Goal: Information Seeking & Learning: Learn about a topic

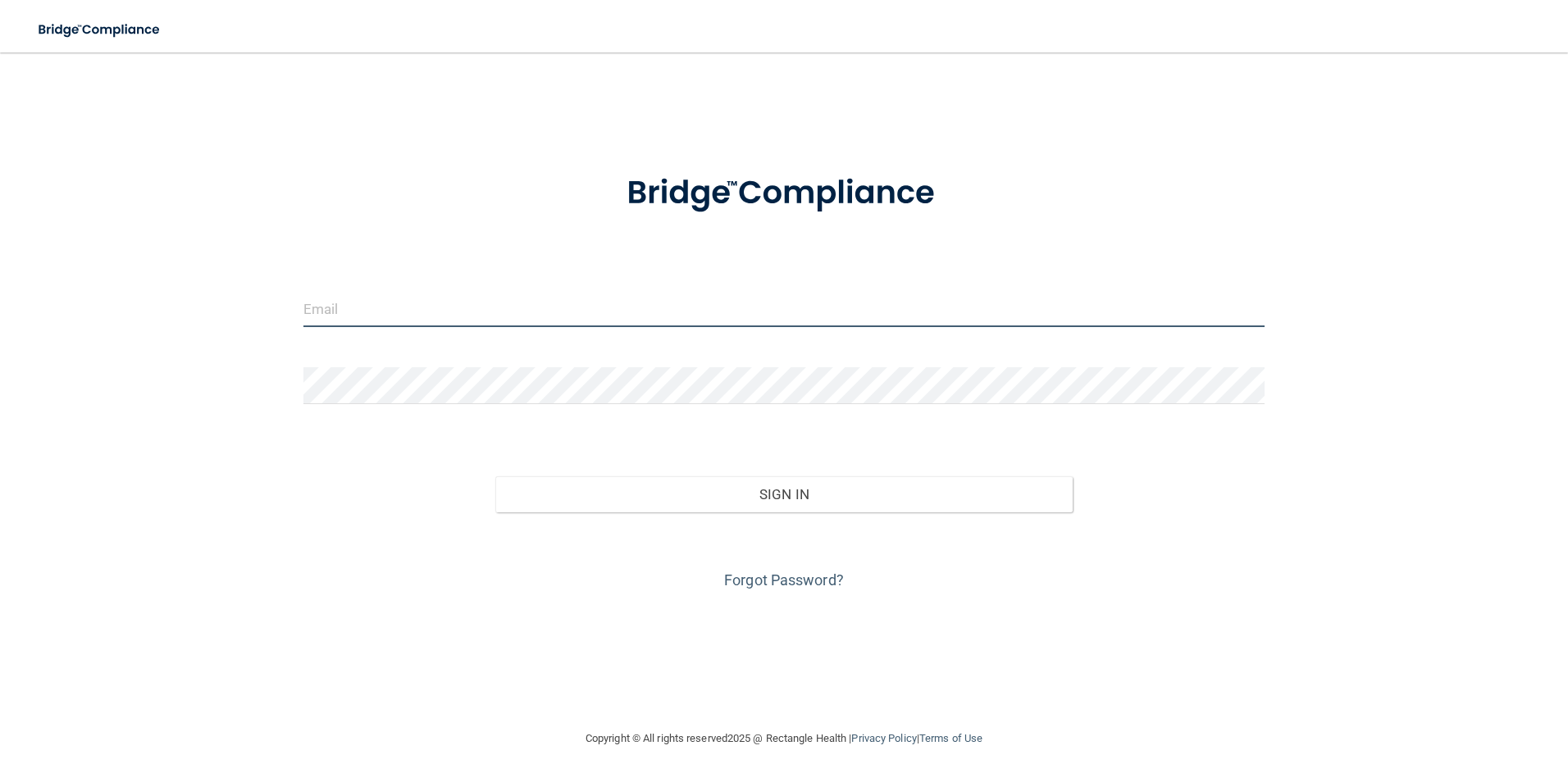
click at [623, 315] on input "email" at bounding box center [784, 308] width 963 height 37
type input "[PERSON_NAME][EMAIL_ADDRESS][DOMAIN_NAME]"
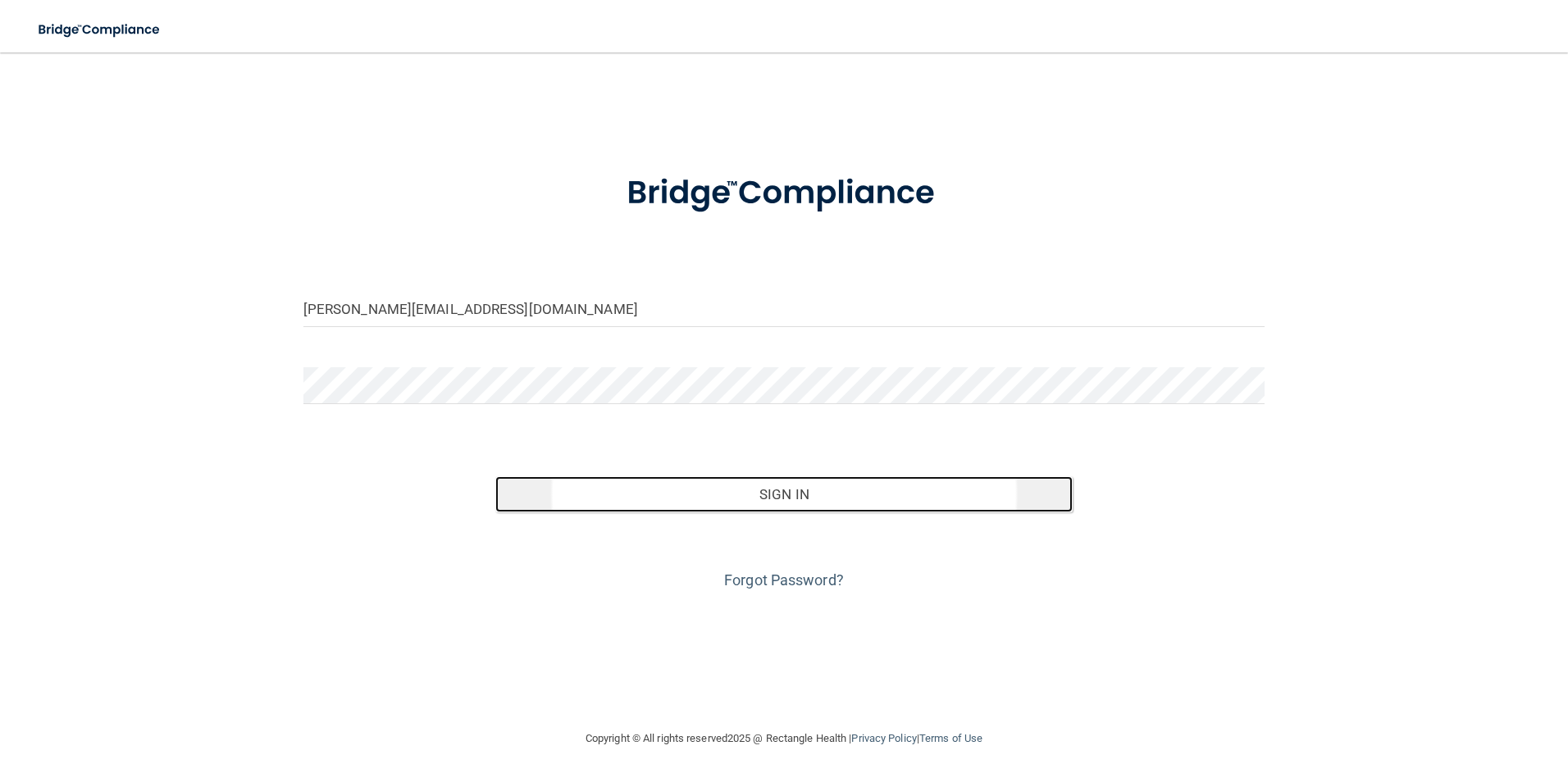
click at [662, 491] on button "Sign In" at bounding box center [784, 494] width 578 height 36
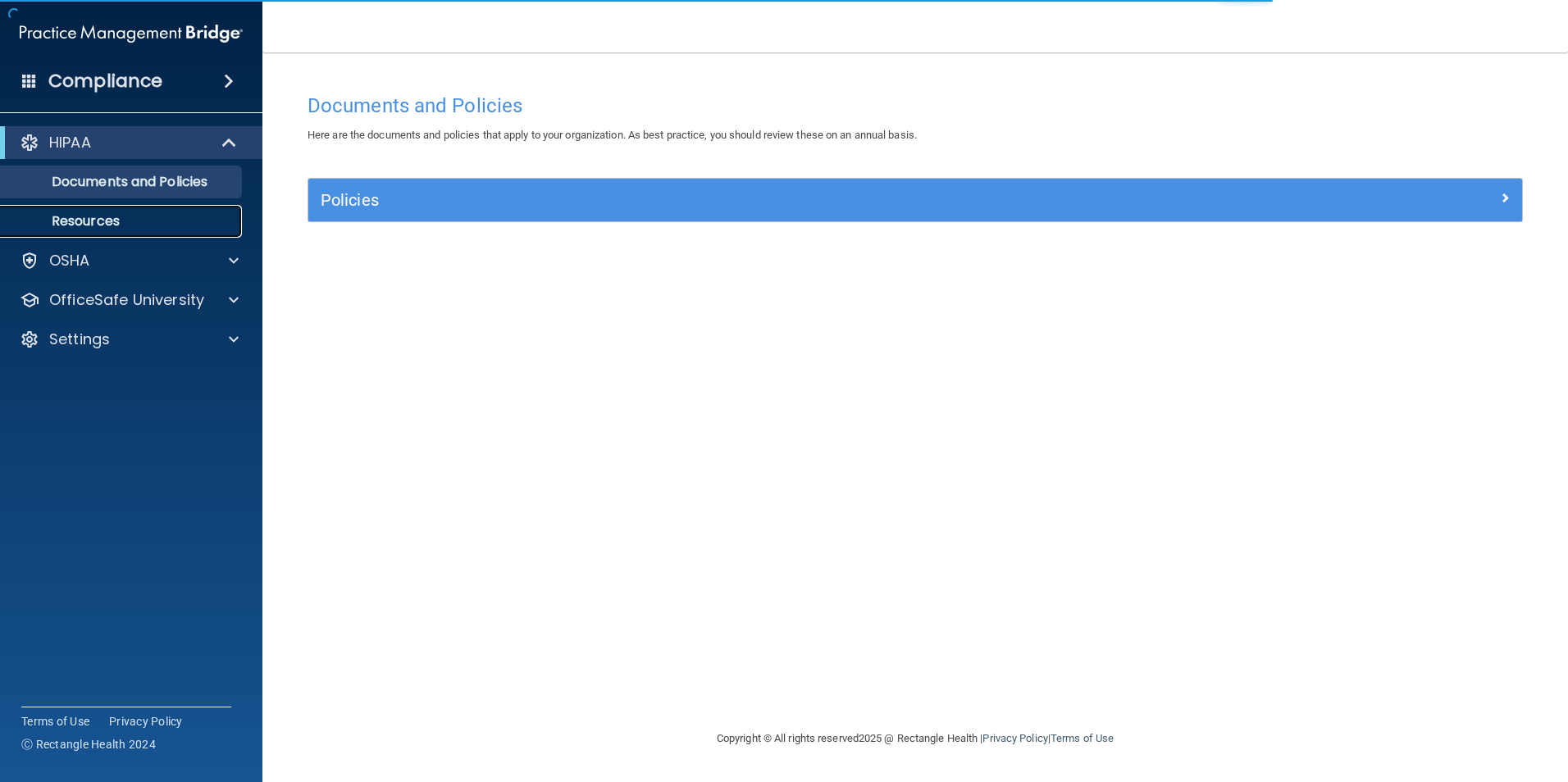
click at [162, 220] on p "Resources" at bounding box center [123, 222] width 224 height 16
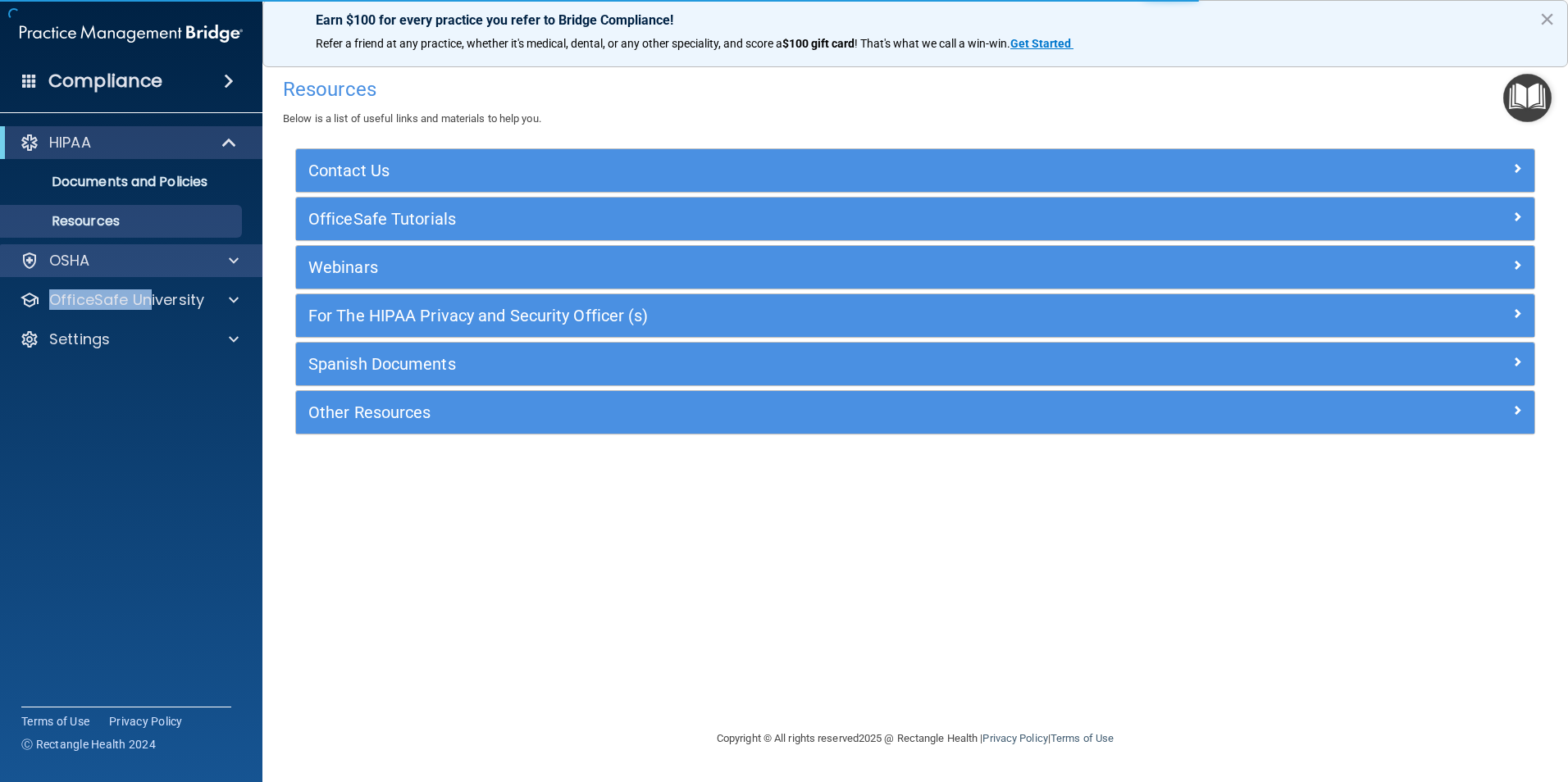
click at [152, 273] on div "HIPAA Documents and Policies Report an Incident Business Associates Emergency P…" at bounding box center [132, 245] width 264 height 249
drag, startPoint x: 152, startPoint y: 273, endPoint x: 155, endPoint y: 264, distance: 9.5
click at [155, 264] on div "OSHA" at bounding box center [109, 261] width 204 height 20
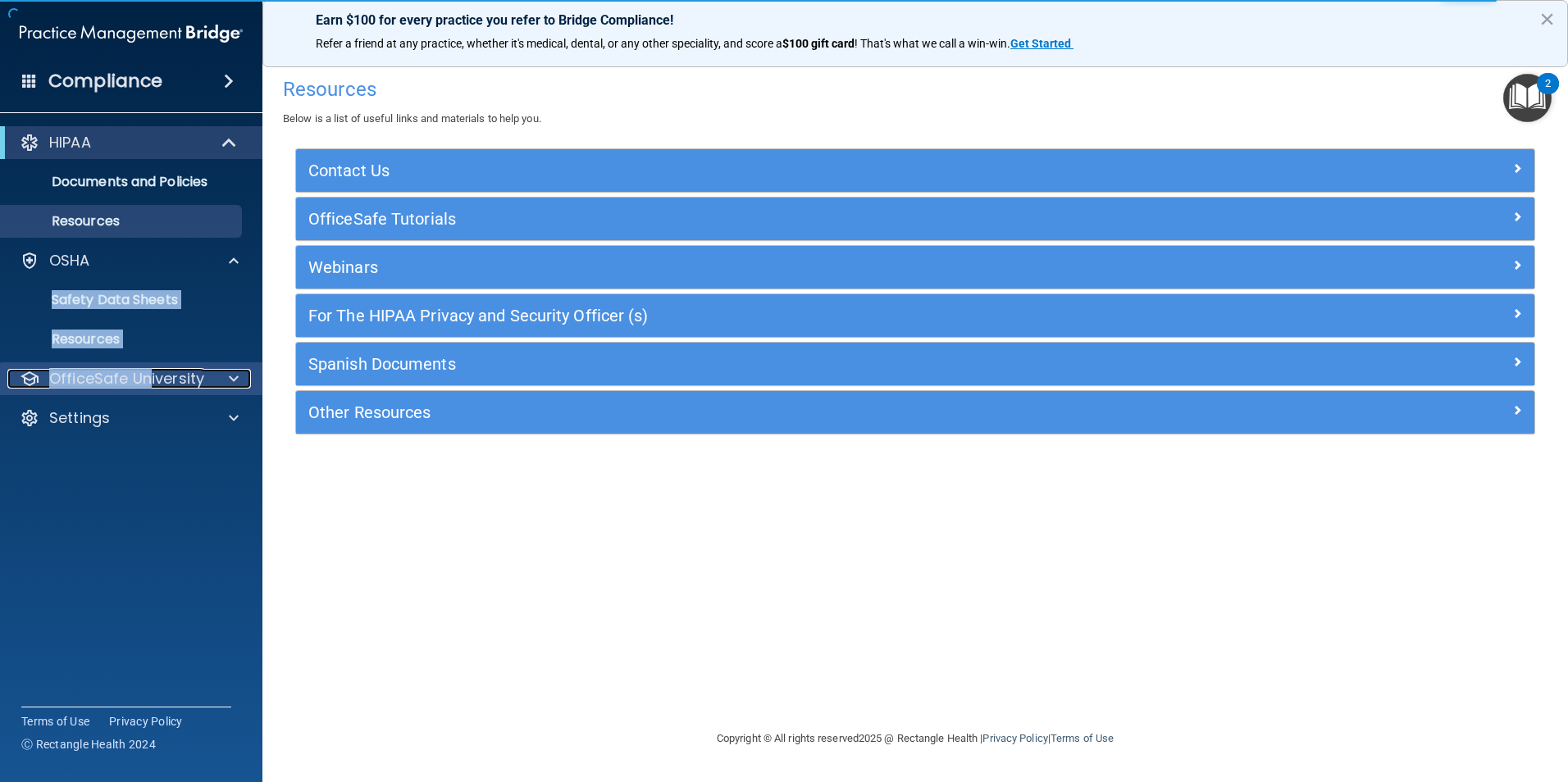
click at [149, 384] on p "OfficeSafe University" at bounding box center [126, 378] width 155 height 20
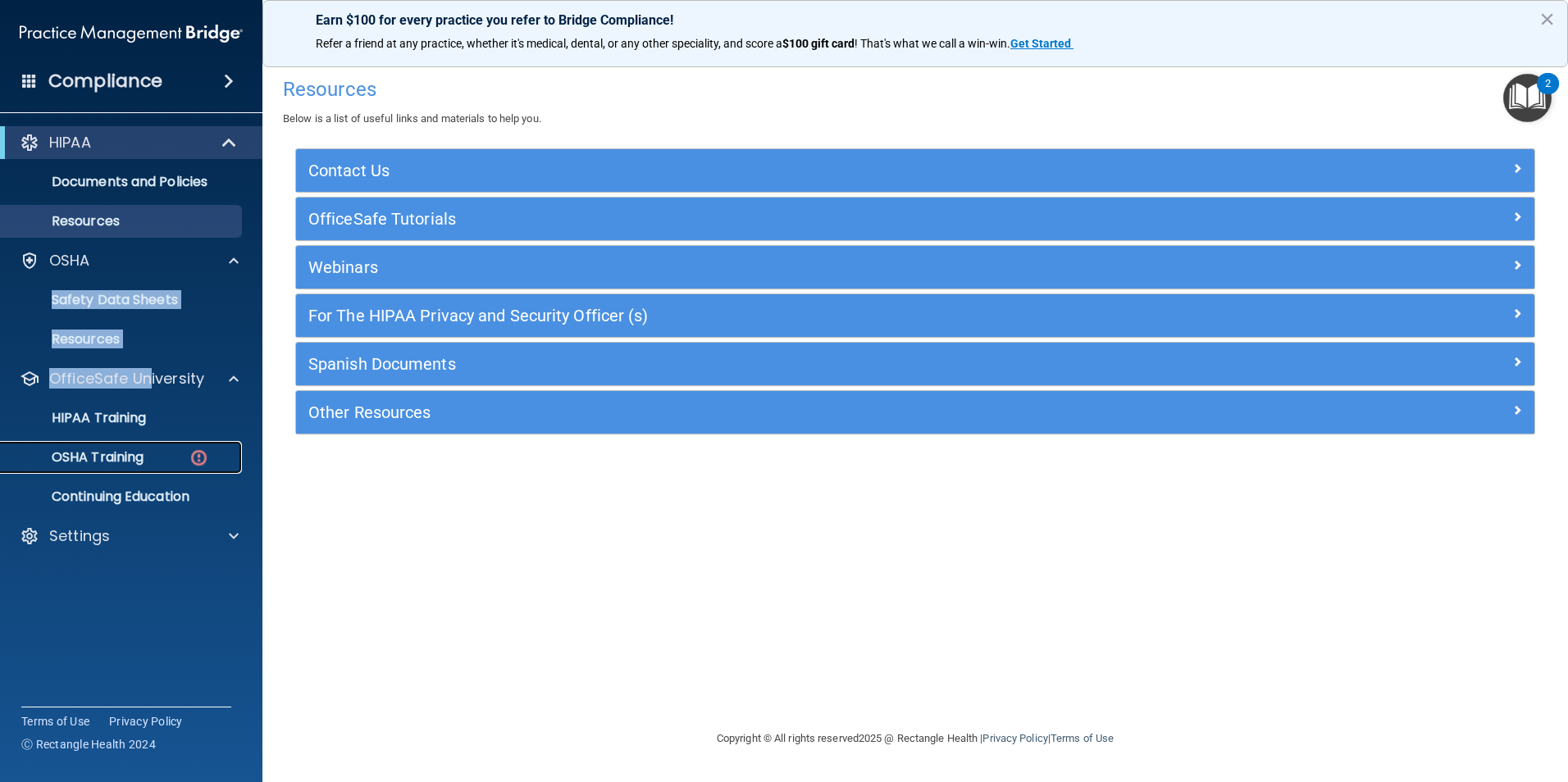
click at [145, 447] on link "OSHA Training" at bounding box center [113, 457] width 258 height 33
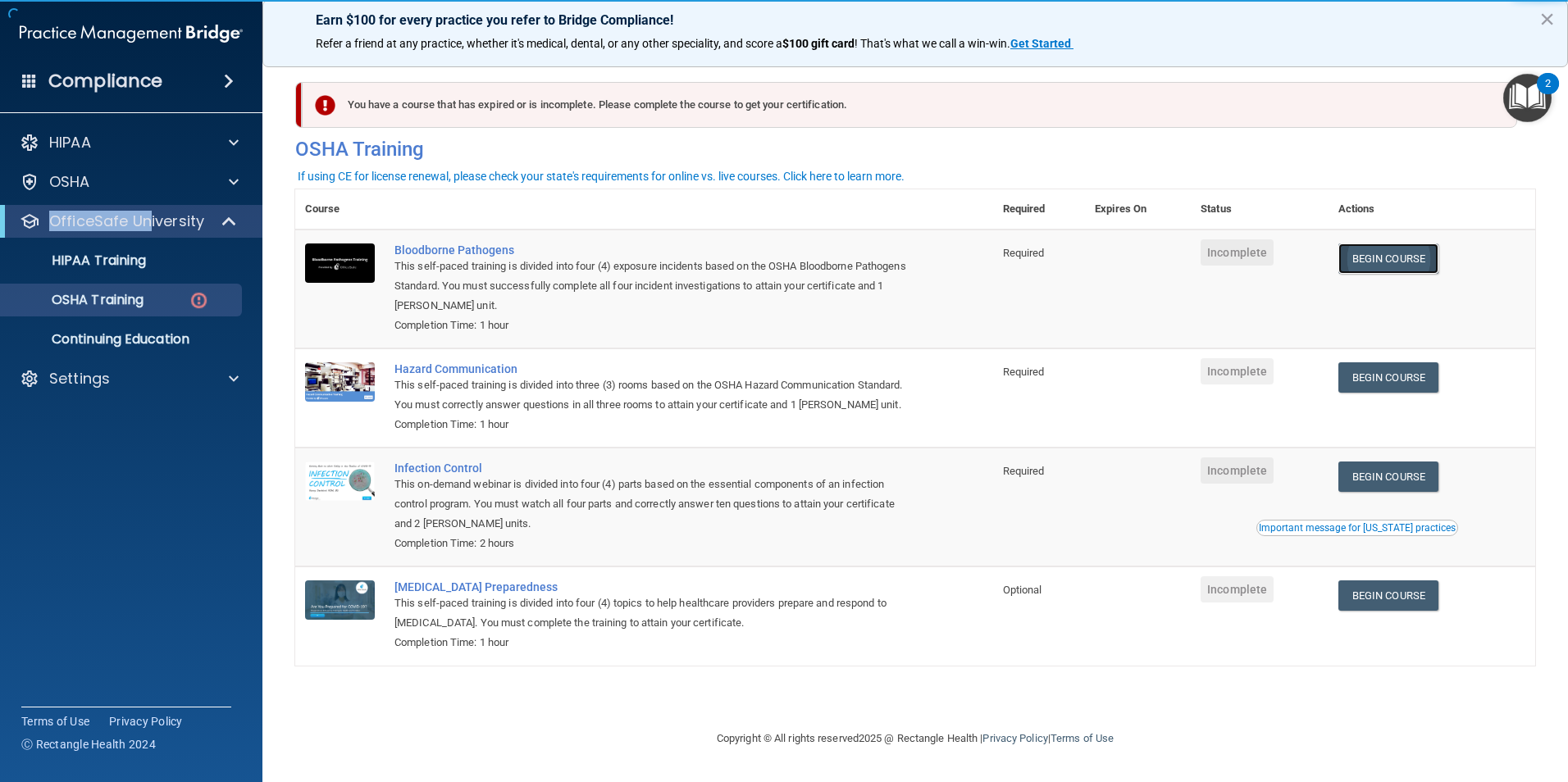
click at [1399, 256] on link "Begin Course" at bounding box center [1389, 259] width 100 height 30
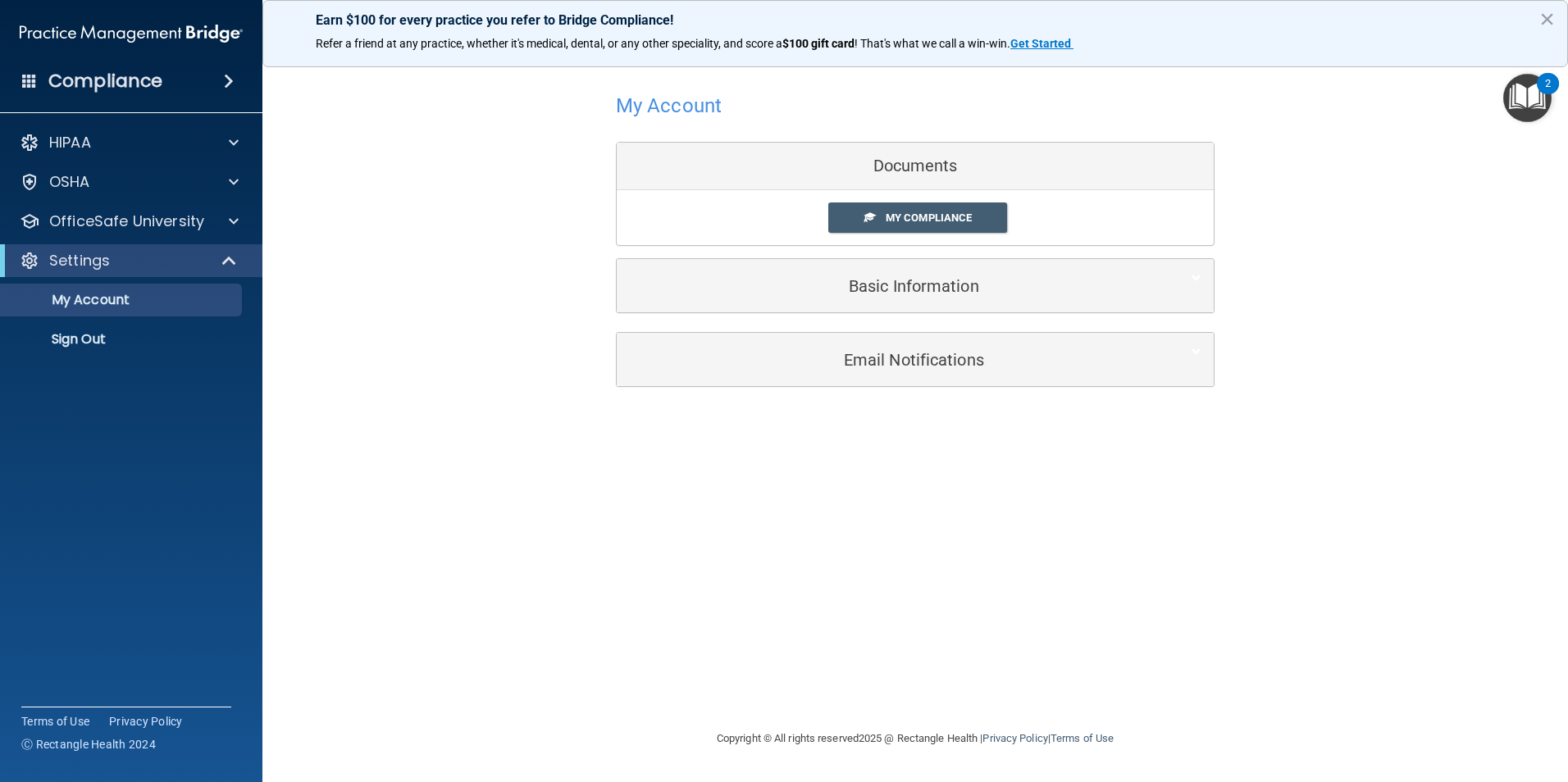
click at [198, 251] on div "Settings" at bounding box center [131, 260] width 263 height 33
click at [214, 230] on div at bounding box center [231, 222] width 41 height 20
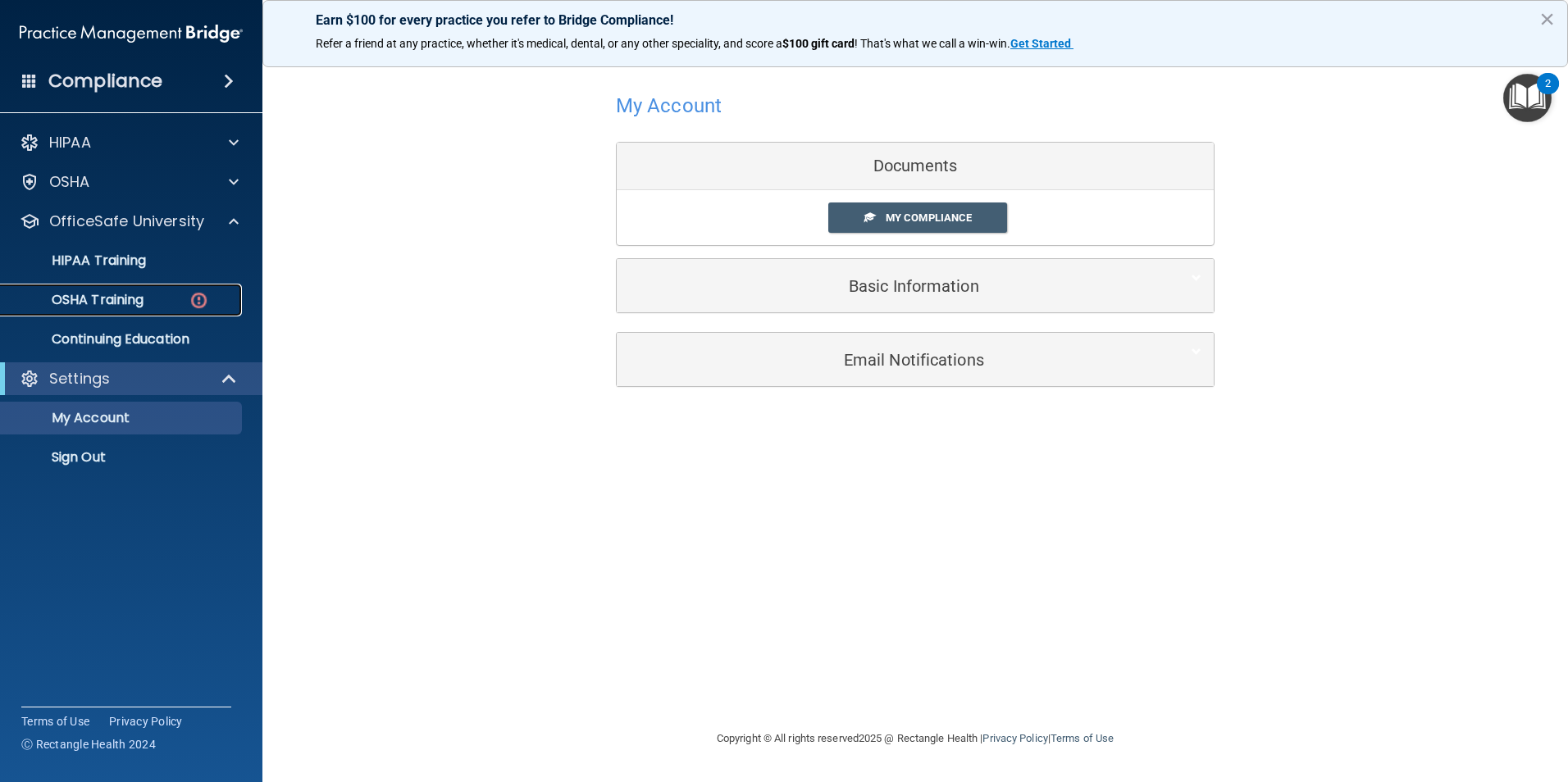
click at [203, 291] on img at bounding box center [198, 300] width 21 height 21
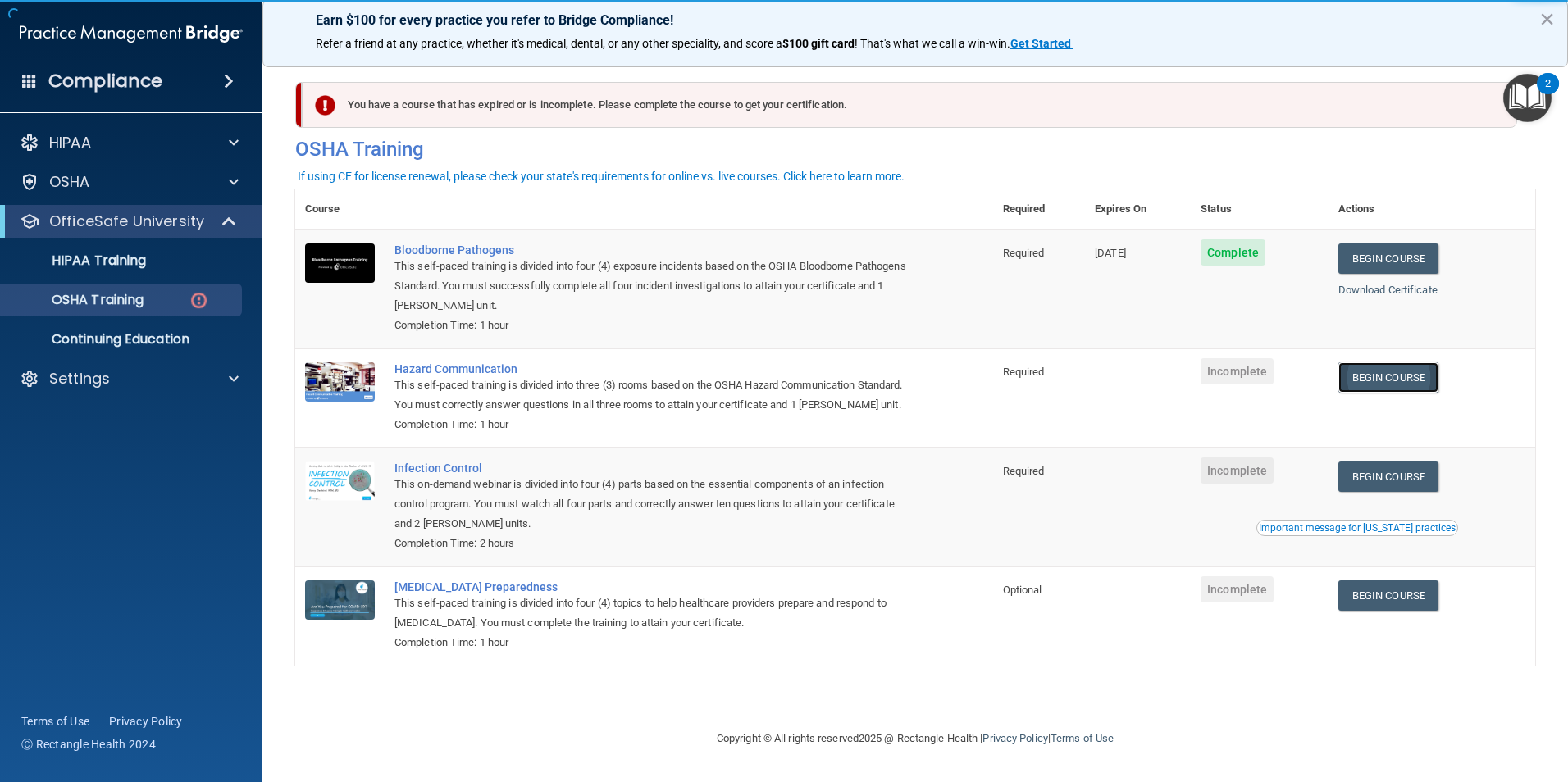
click at [1422, 378] on link "Begin Course" at bounding box center [1389, 378] width 100 height 30
click at [1396, 492] on link "Begin Course" at bounding box center [1389, 477] width 100 height 30
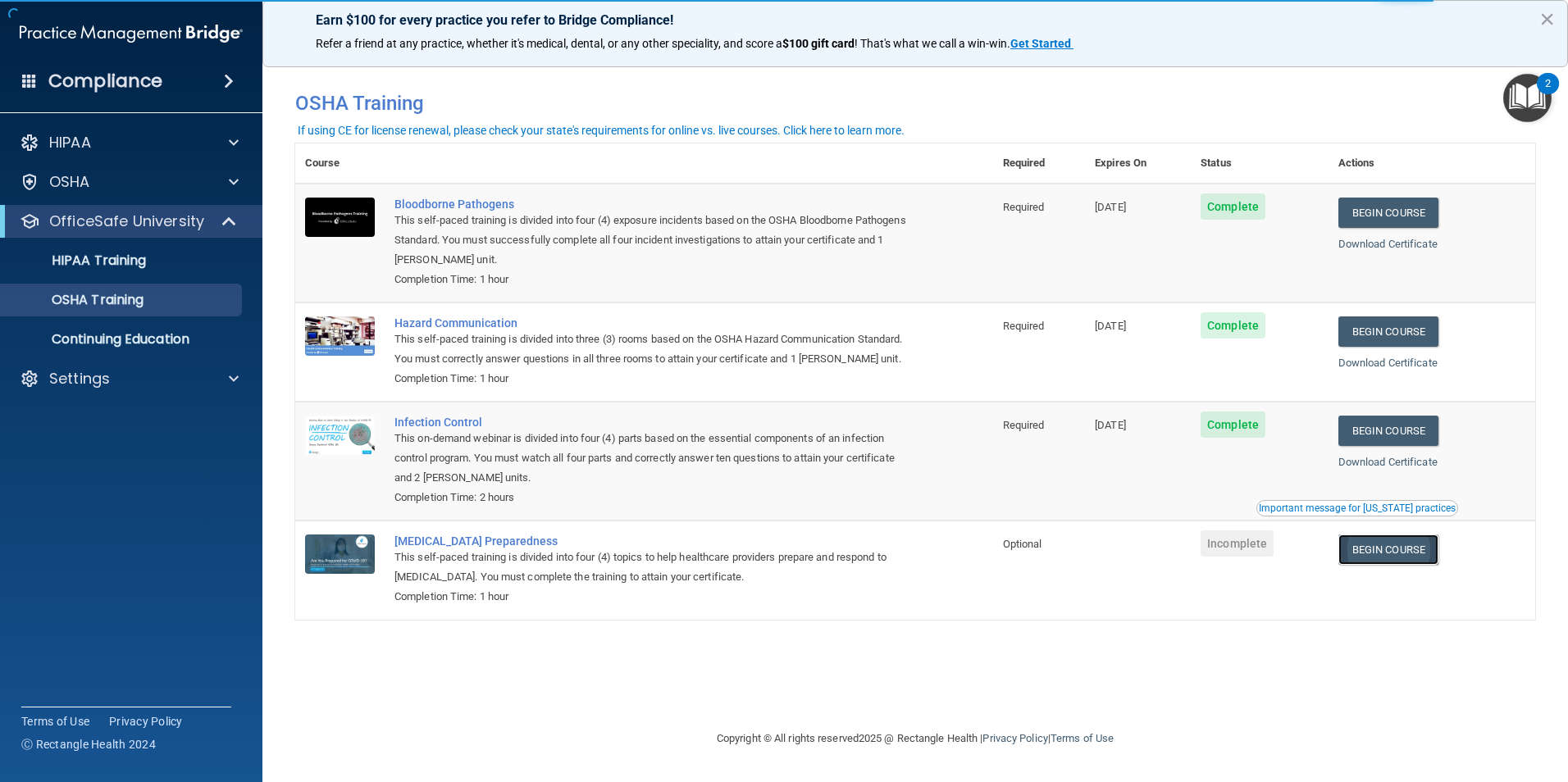
click at [1394, 565] on link "Begin Course" at bounding box center [1389, 550] width 100 height 30
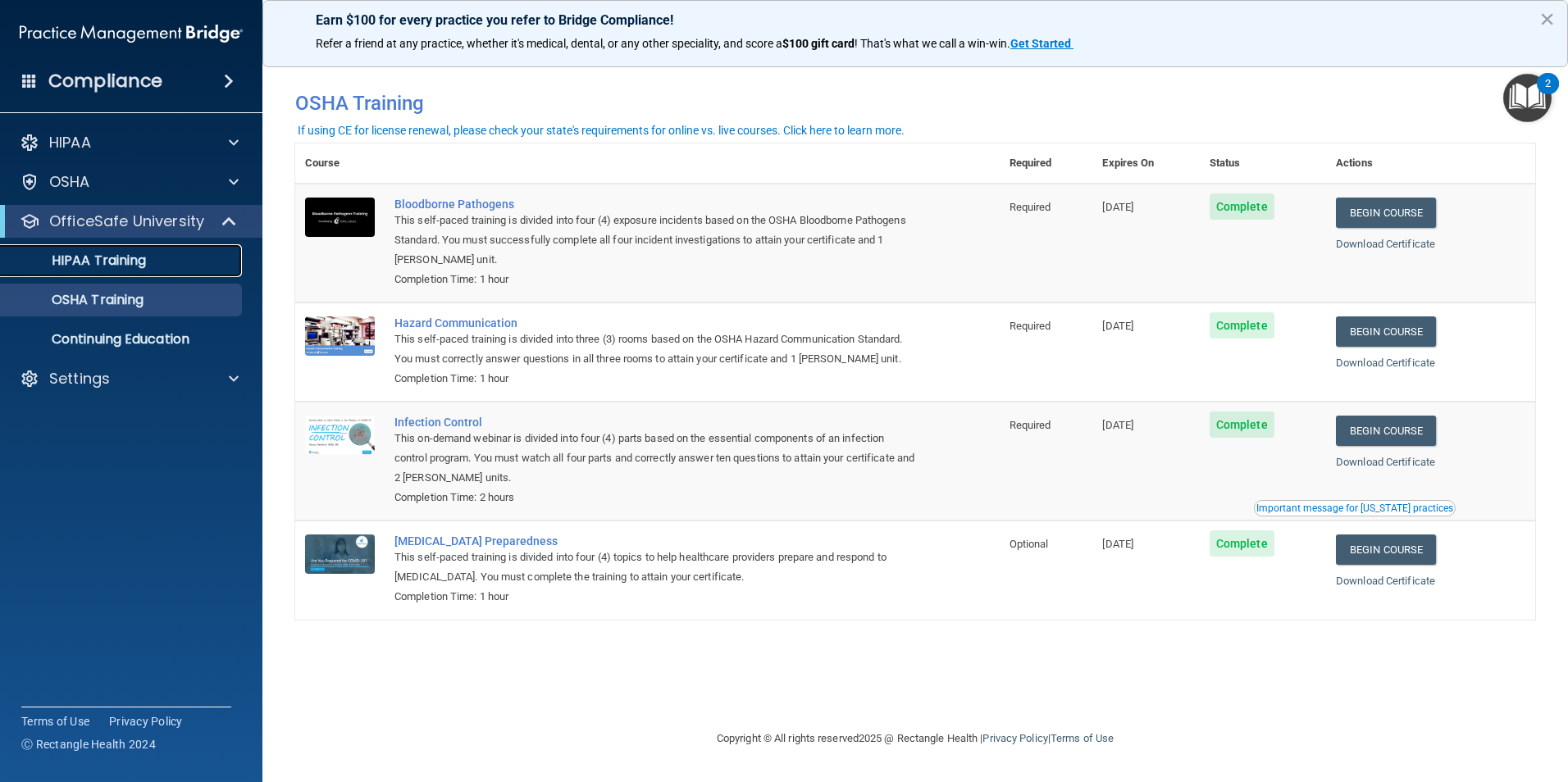
click at [118, 248] on link "HIPAA Training" at bounding box center [113, 260] width 258 height 33
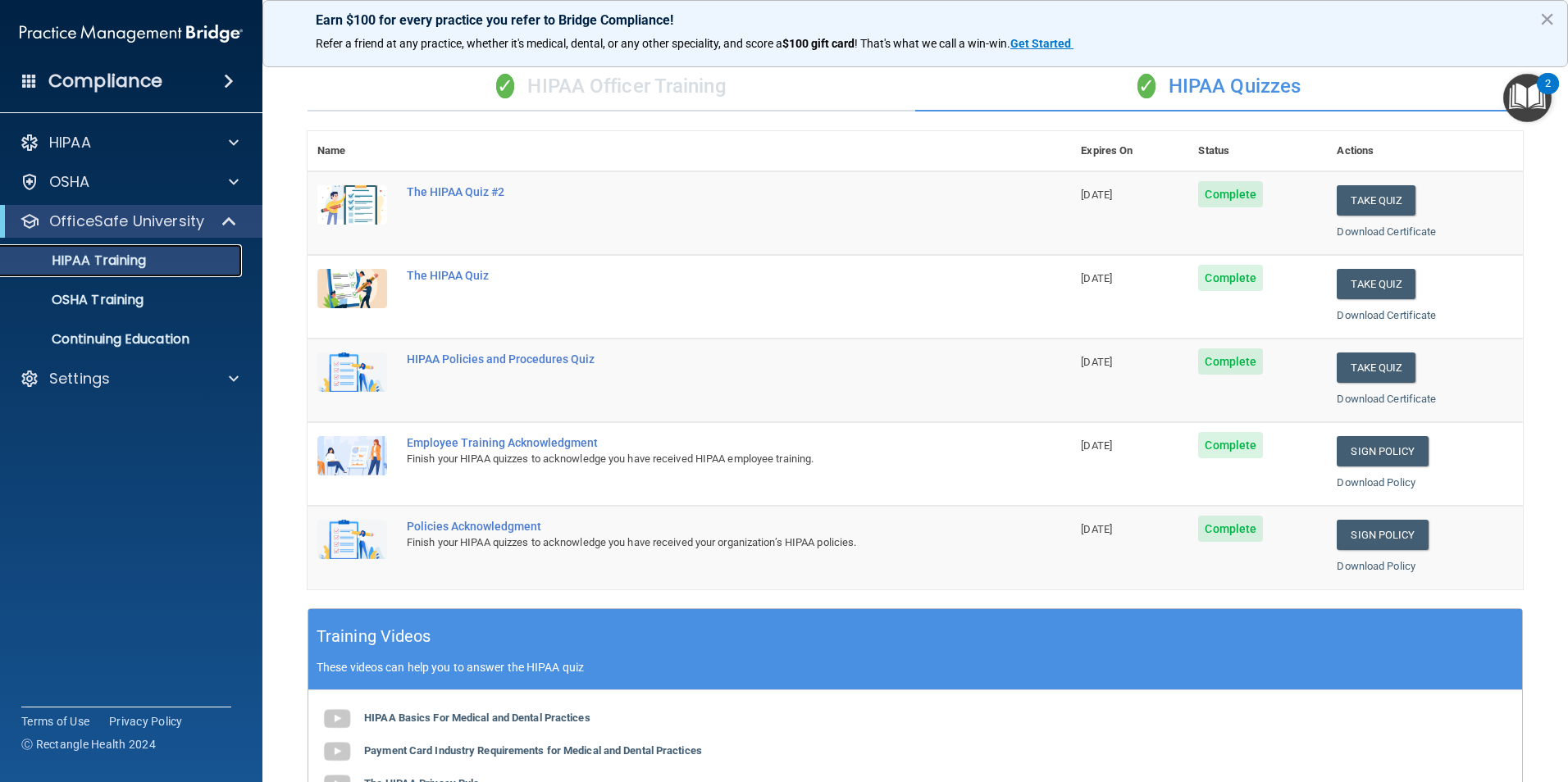
scroll to position [410, 0]
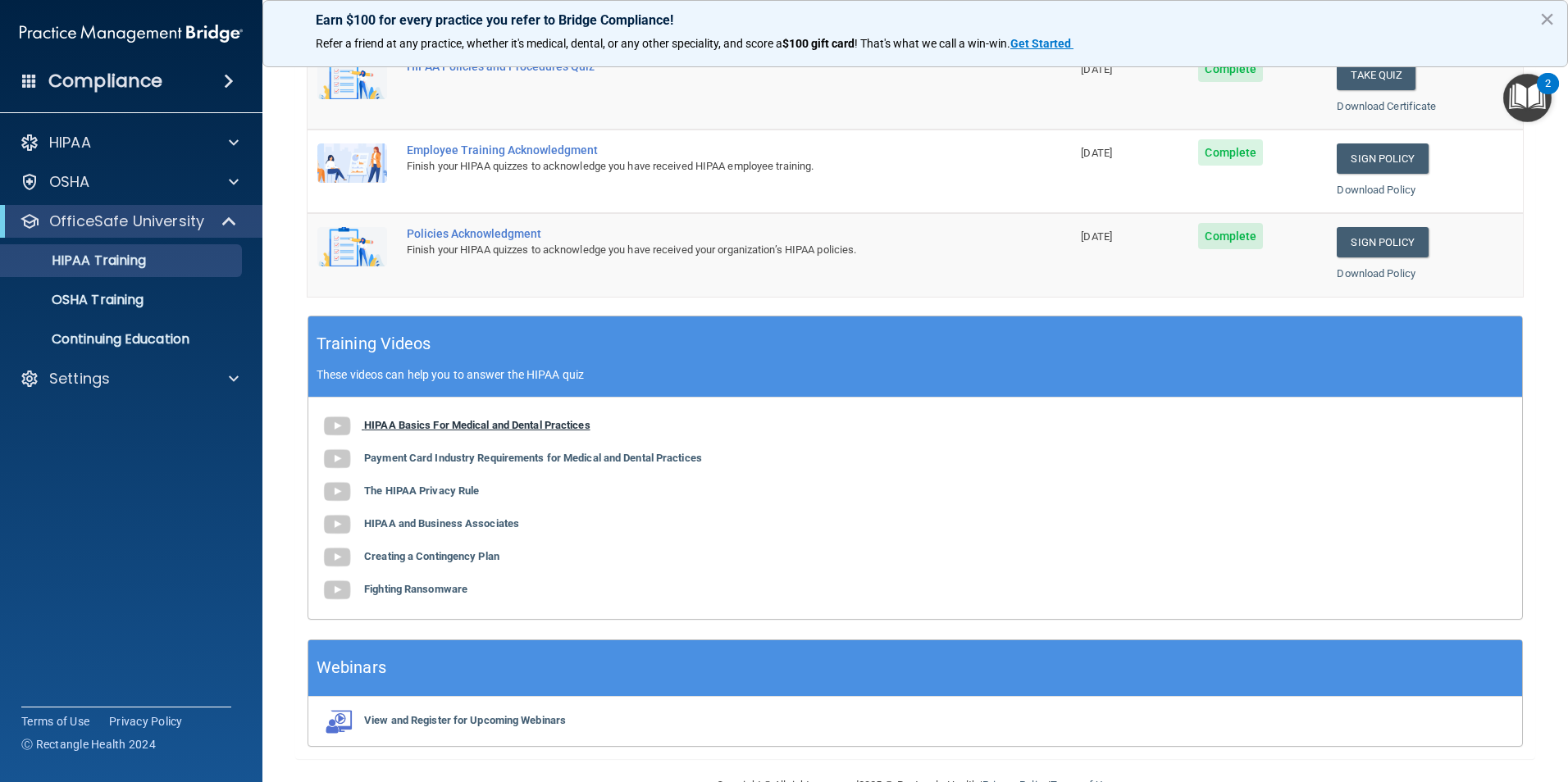
click at [360, 425] on span at bounding box center [343, 425] width 43 height 13
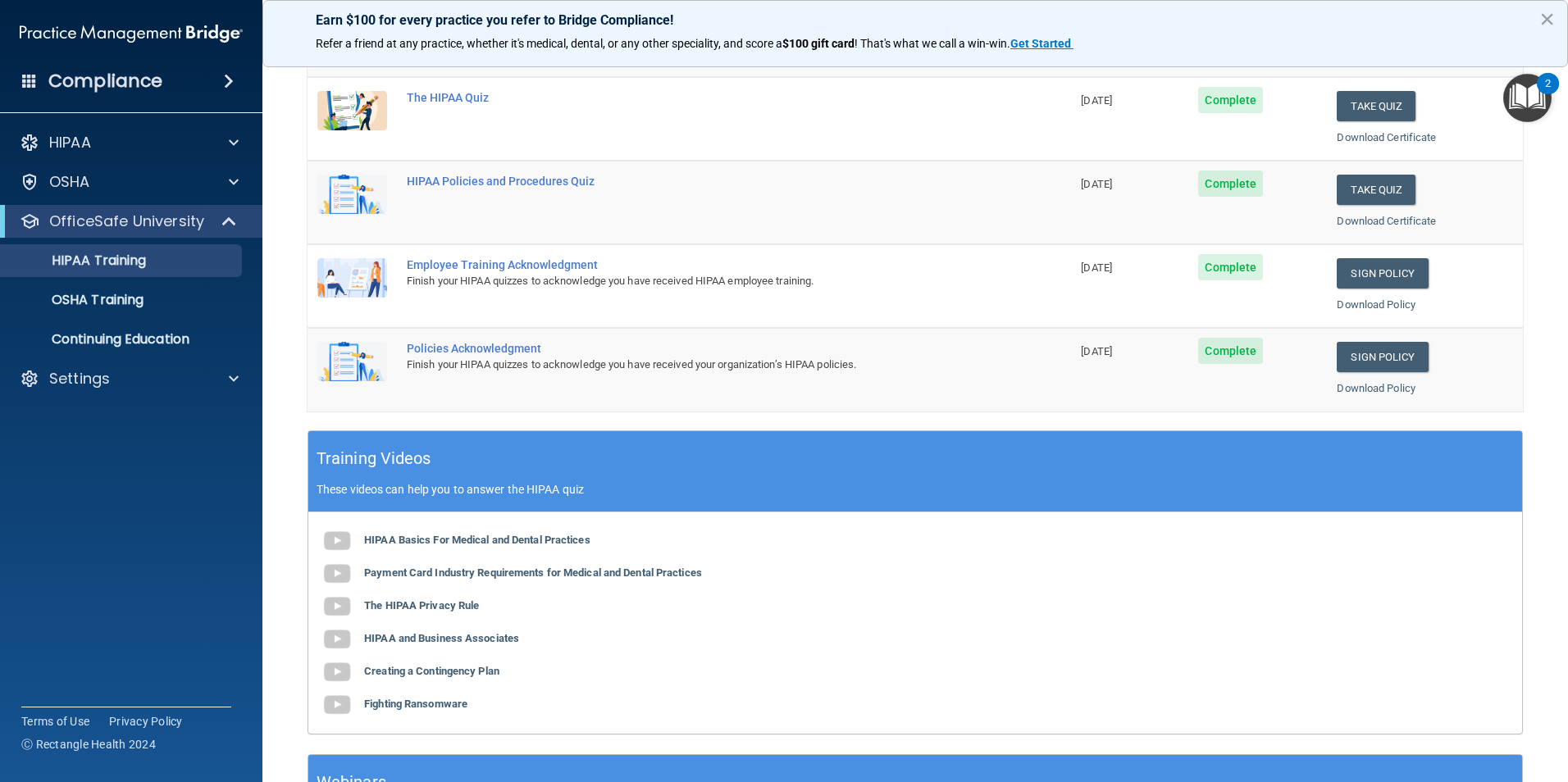
scroll to position [0, 0]
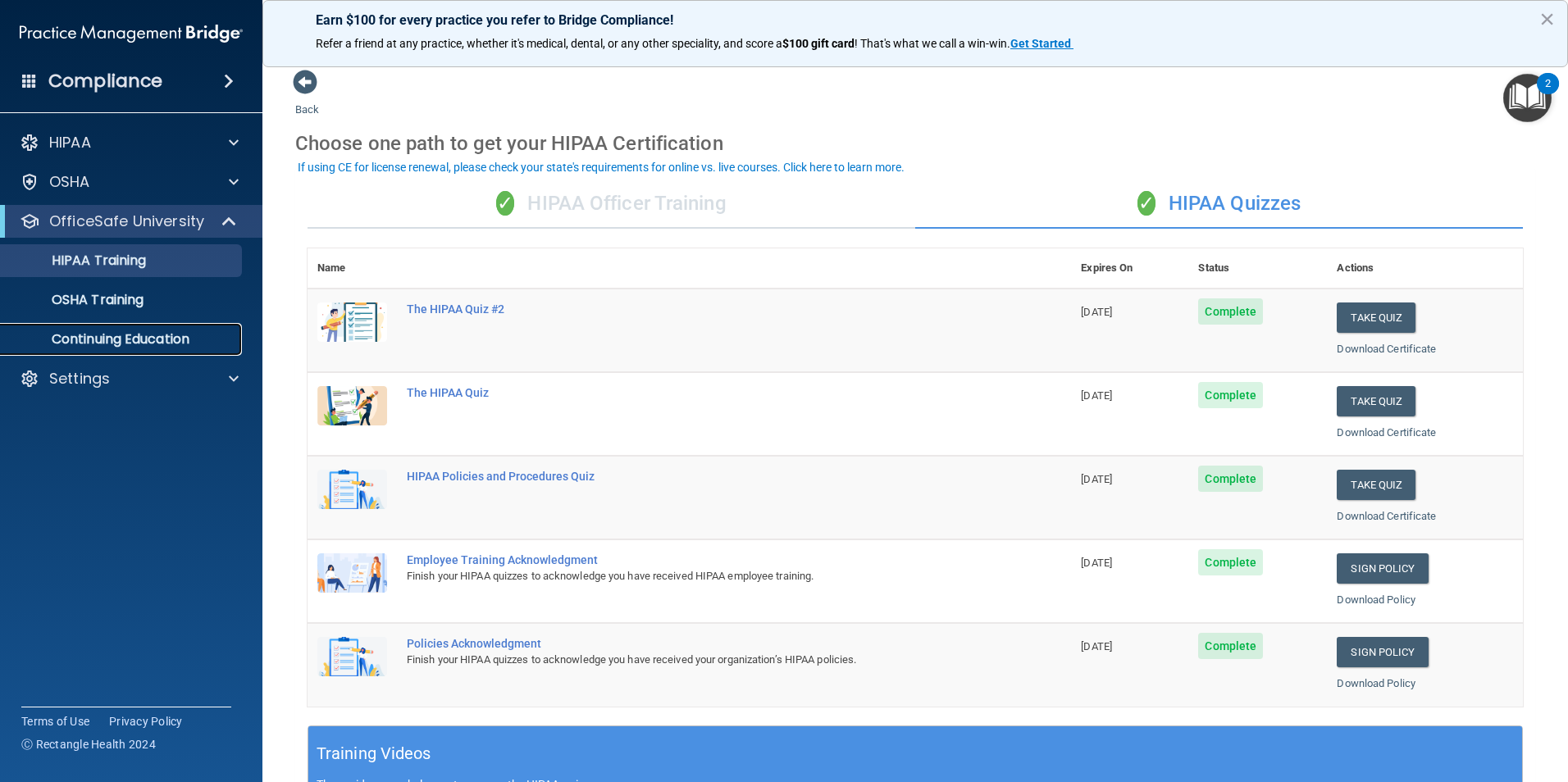
click at [140, 336] on p "Continuing Education" at bounding box center [123, 339] width 224 height 16
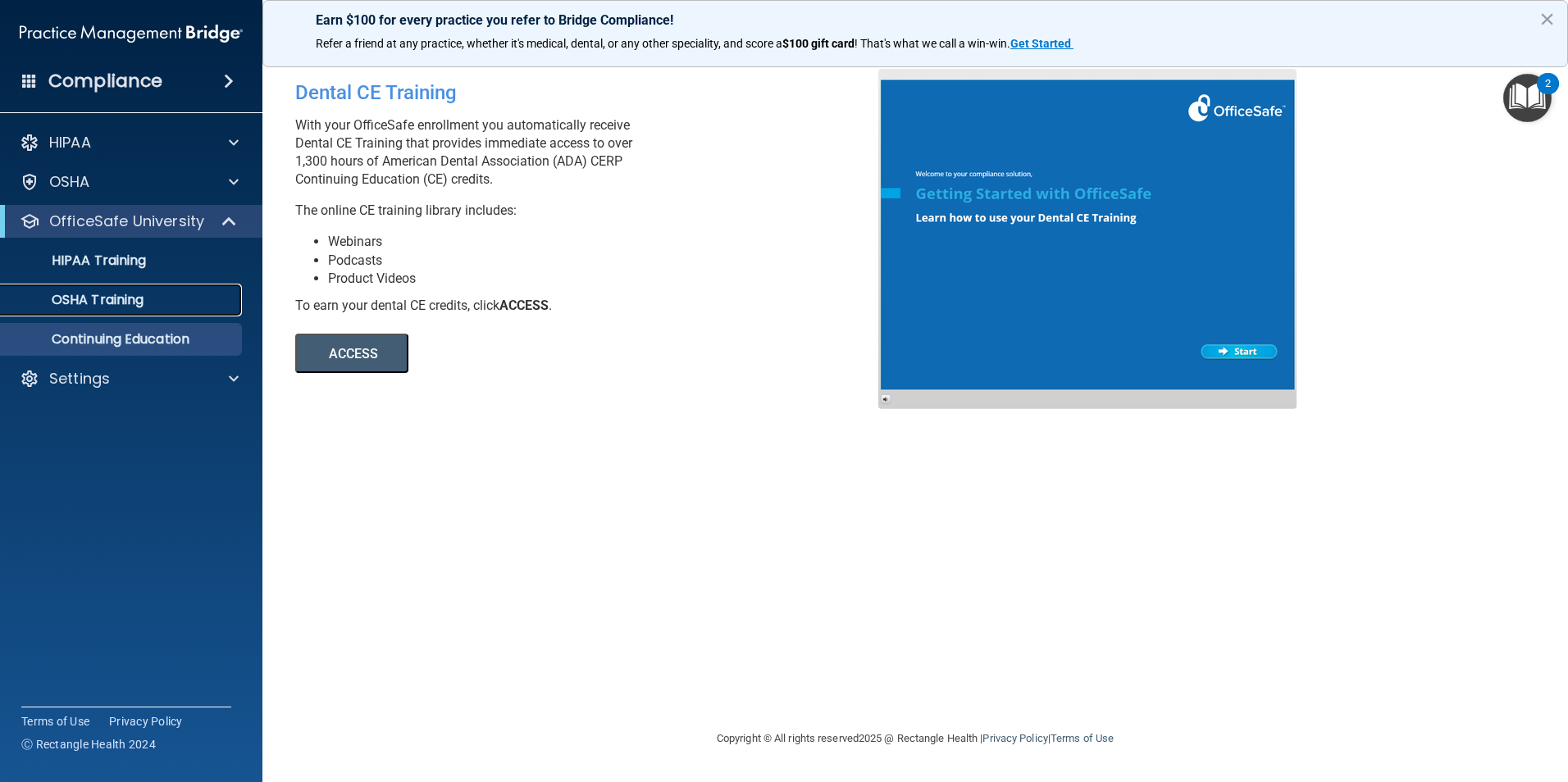
drag, startPoint x: 118, startPoint y: 308, endPoint x: 120, endPoint y: 300, distance: 8.2
click at [118, 308] on p "OSHA Training" at bounding box center [77, 300] width 133 height 16
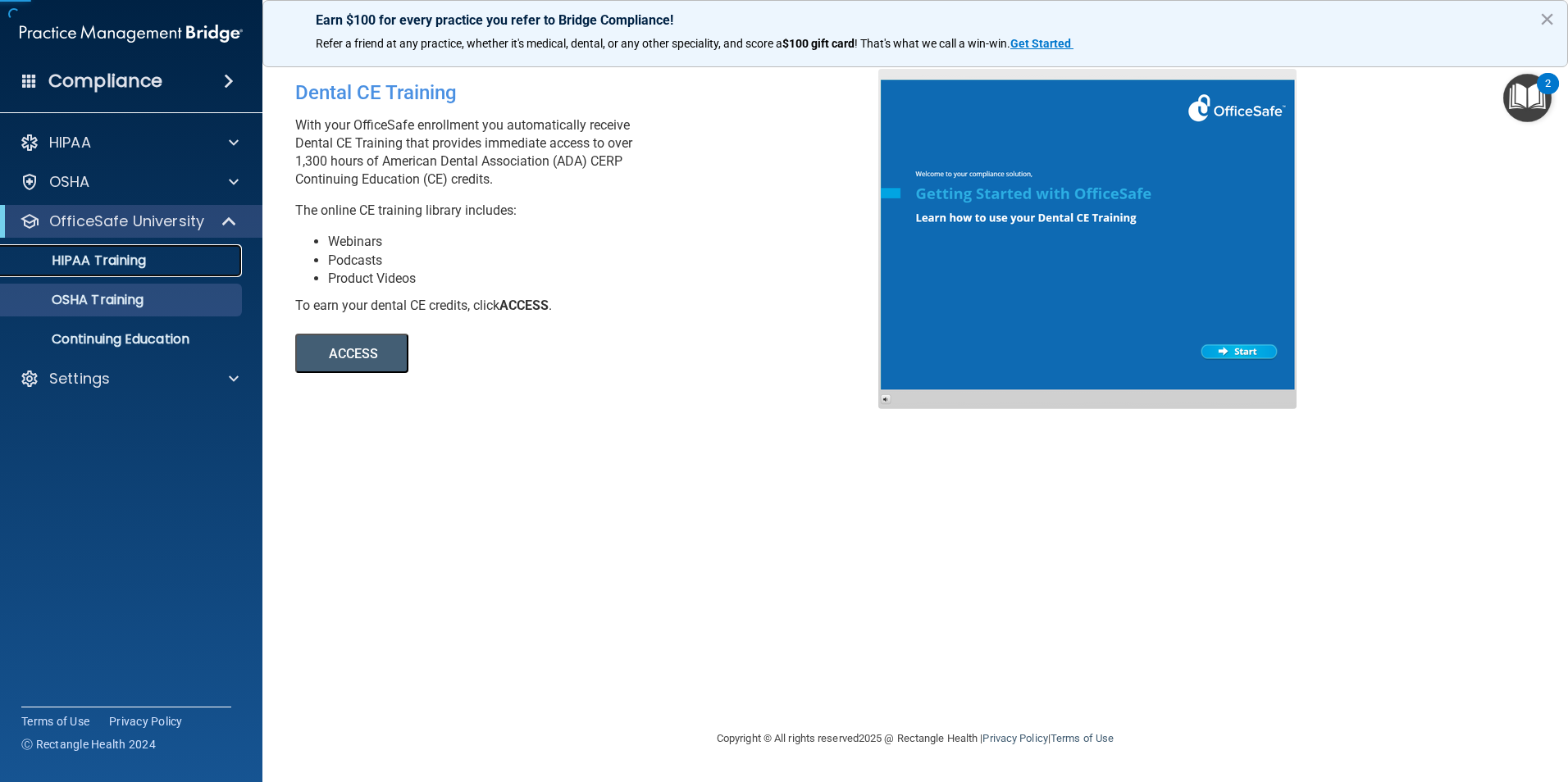
click at [119, 270] on link "HIPAA Training" at bounding box center [113, 260] width 258 height 33
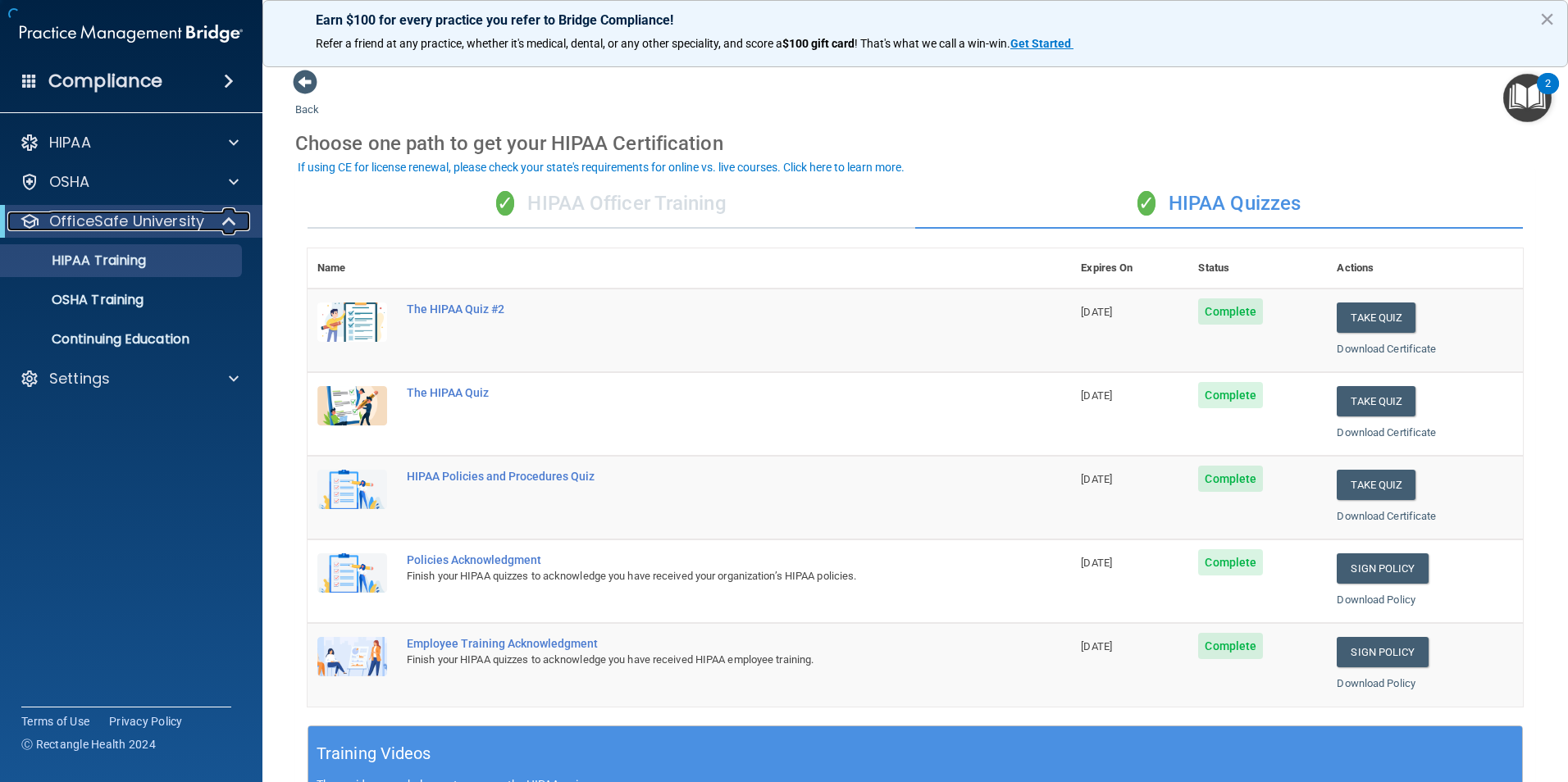
click at [135, 218] on p "OfficeSafe University" at bounding box center [126, 222] width 155 height 20
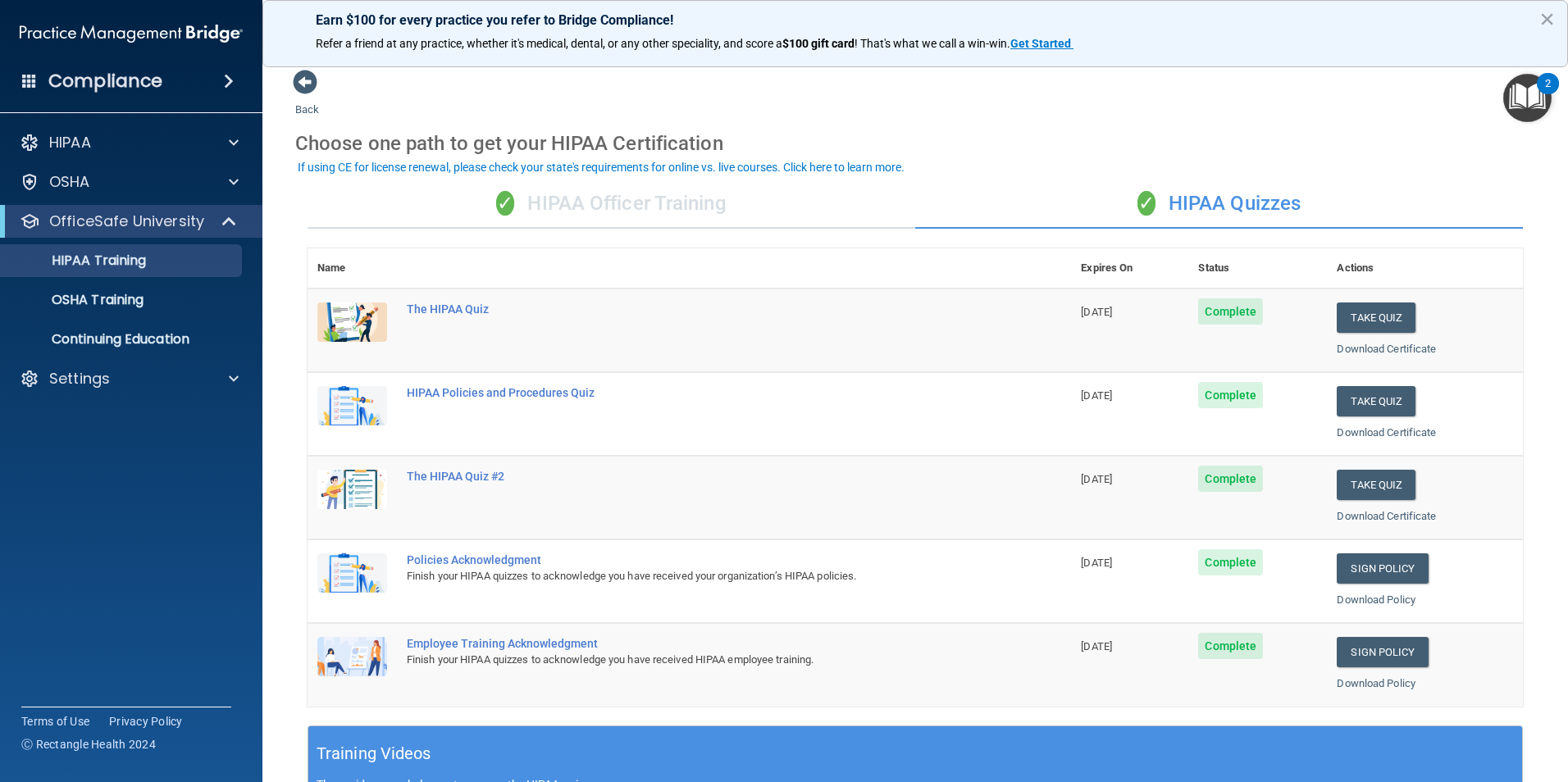
click at [561, 208] on div "✓ HIPAA Officer Training" at bounding box center [612, 204] width 608 height 49
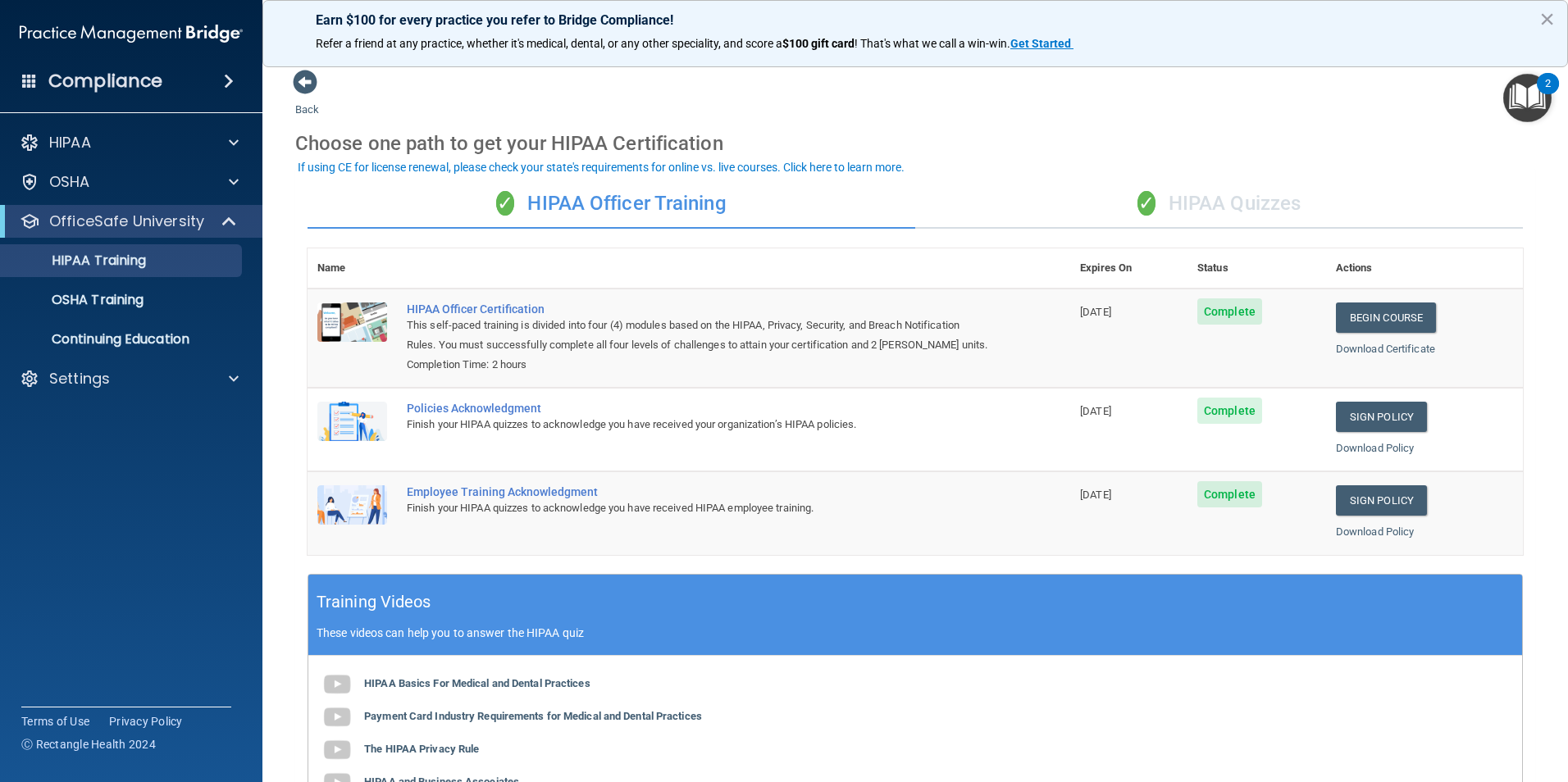
click at [1207, 196] on div "✓ HIPAA Quizzes" at bounding box center [1219, 204] width 608 height 49
